Goal: Obtain resource: Obtain resource

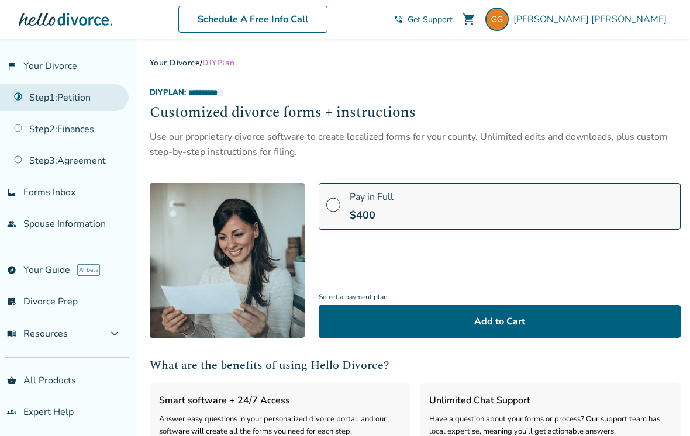
click at [86, 99] on link "Step 1 : Petition" at bounding box center [64, 97] width 129 height 27
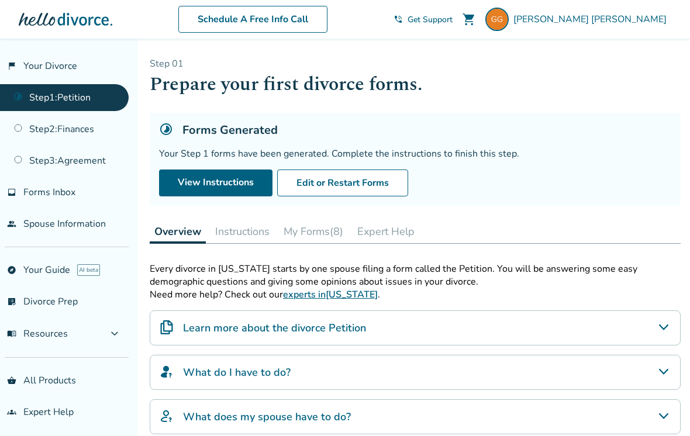
click at [326, 243] on button "My Forms (8)" at bounding box center [313, 231] width 69 height 23
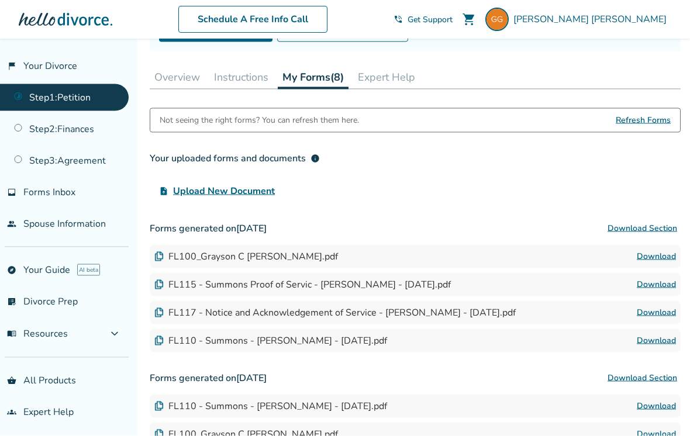
scroll to position [155, 0]
click at [451, 291] on div "FL115 - Summons Proof of Servic - [PERSON_NAME] - [DATE].pdf" at bounding box center [302, 284] width 297 height 13
click at [662, 288] on link "Download" at bounding box center [656, 284] width 39 height 14
click at [411, 291] on div "FL115 - Summons Proof of Servic - [PERSON_NAME] - [DATE].pdf" at bounding box center [302, 284] width 297 height 13
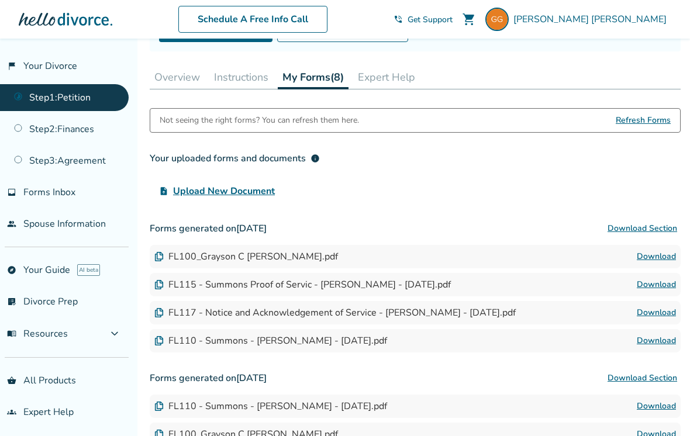
click at [160, 289] on img at bounding box center [158, 284] width 9 height 9
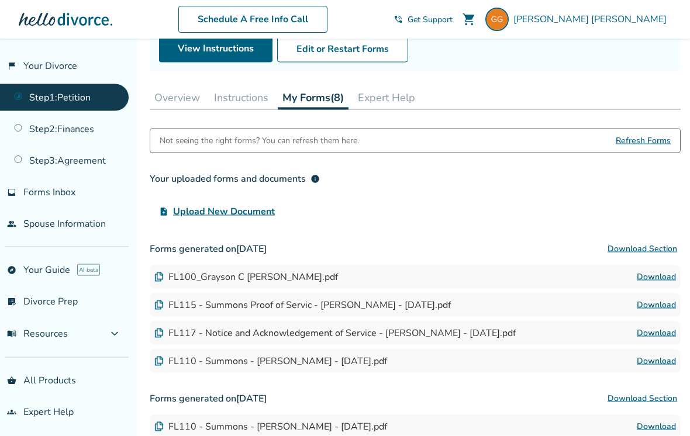
scroll to position [135, 0]
click at [382, 62] on button "Edit or Restart Forms" at bounding box center [342, 48] width 131 height 27
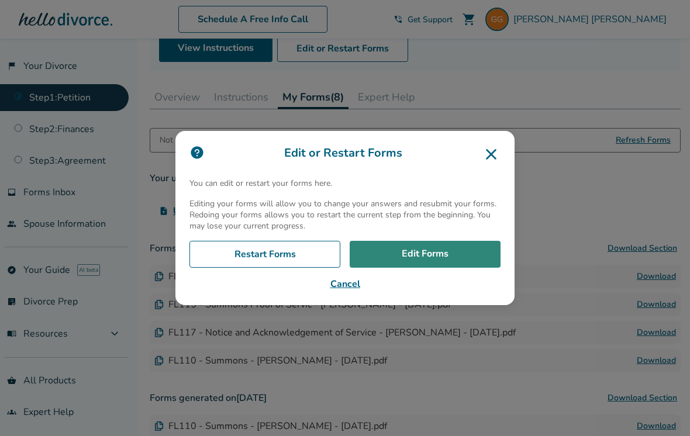
click at [454, 268] on link "Edit Forms" at bounding box center [425, 254] width 151 height 27
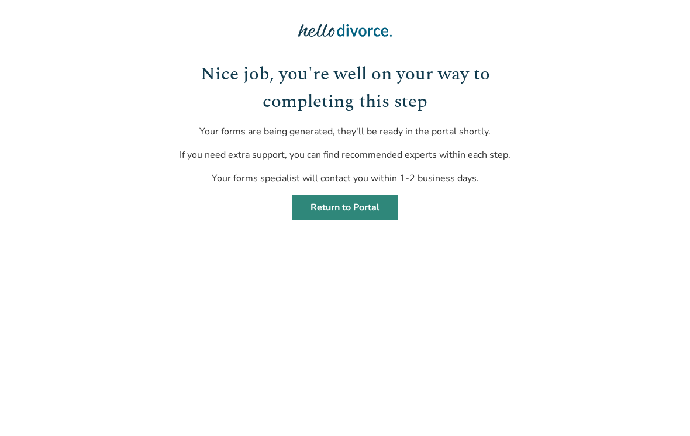
click at [386, 208] on link "Return to Portal" at bounding box center [345, 208] width 106 height 26
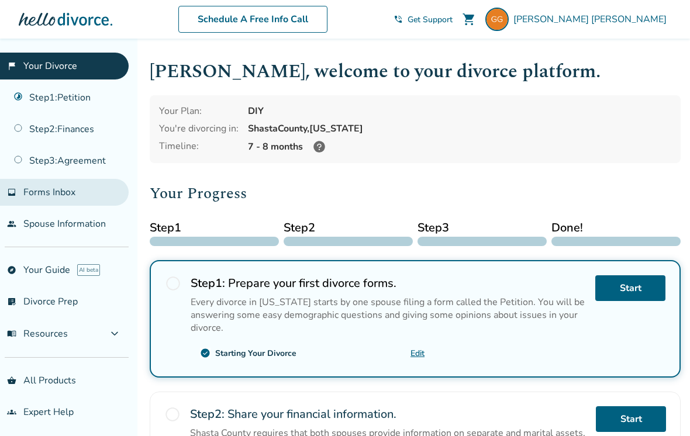
click at [51, 199] on span "Forms Inbox" at bounding box center [49, 192] width 52 height 13
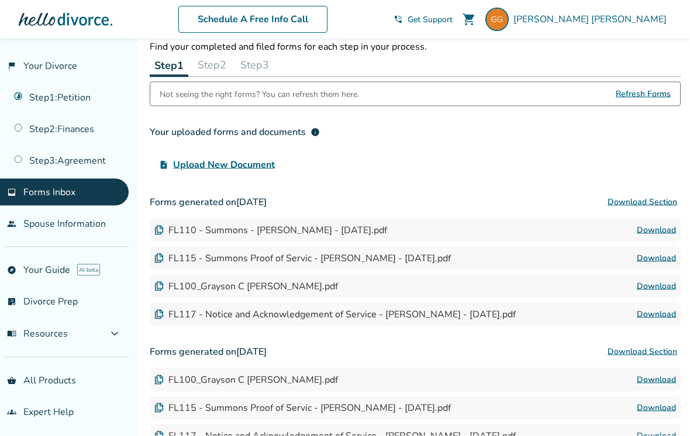
scroll to position [47, 0]
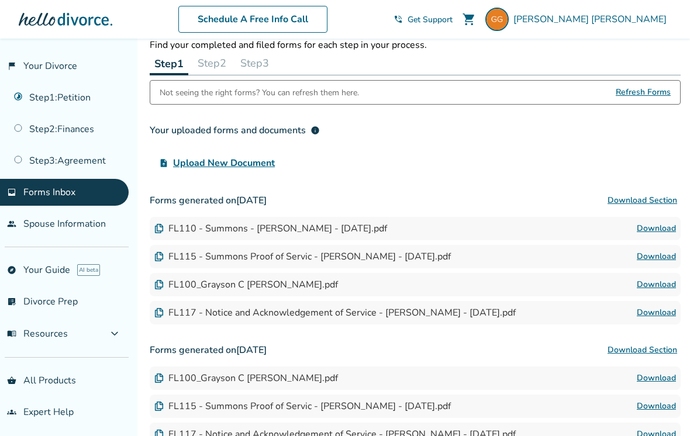
click at [656, 258] on link "Download" at bounding box center [656, 257] width 39 height 14
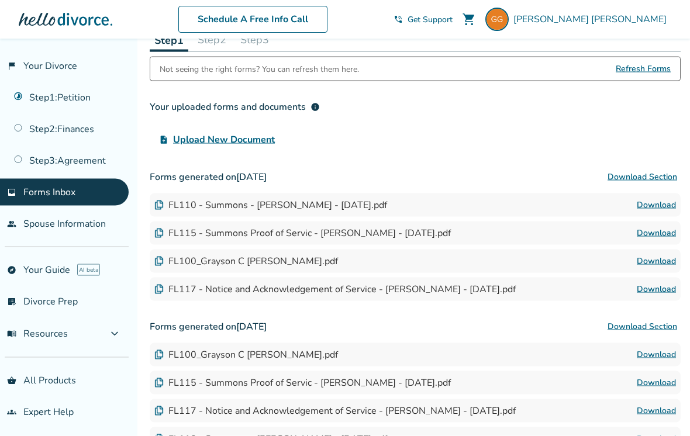
scroll to position [71, 0]
click at [458, 294] on div "FL117 - Notice and Acknowledgement of Service - [PERSON_NAME] - [DATE].pdf" at bounding box center [334, 288] width 361 height 13
click at [155, 294] on img at bounding box center [158, 288] width 9 height 9
click at [158, 287] on img at bounding box center [158, 288] width 9 height 9
click at [662, 289] on link "Download" at bounding box center [656, 289] width 39 height 14
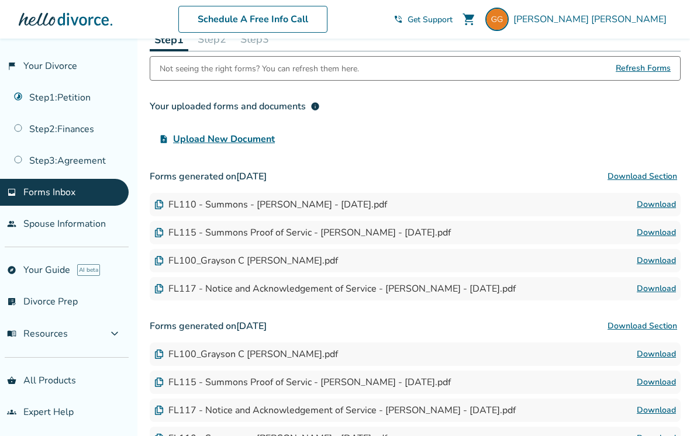
scroll to position [71, 0]
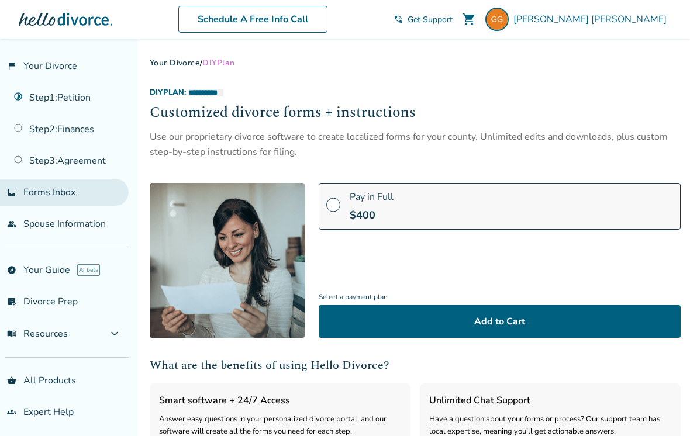
click at [64, 206] on link "inbox Forms Inbox" at bounding box center [64, 192] width 129 height 27
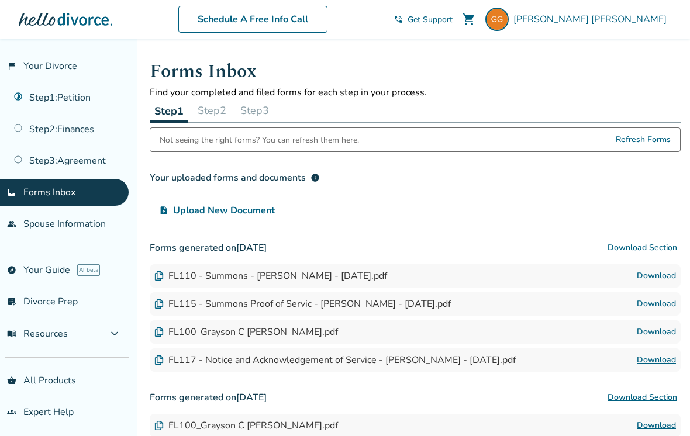
click at [348, 282] on div "FL110 - Summons - [PERSON_NAME] - [DATE].pdf" at bounding box center [270, 276] width 233 height 13
click at [662, 279] on link "Download" at bounding box center [656, 276] width 39 height 14
click at [652, 327] on link "Download" at bounding box center [656, 332] width 39 height 14
click at [655, 278] on link "Download" at bounding box center [656, 276] width 39 height 14
